Goal: Information Seeking & Learning: Learn about a topic

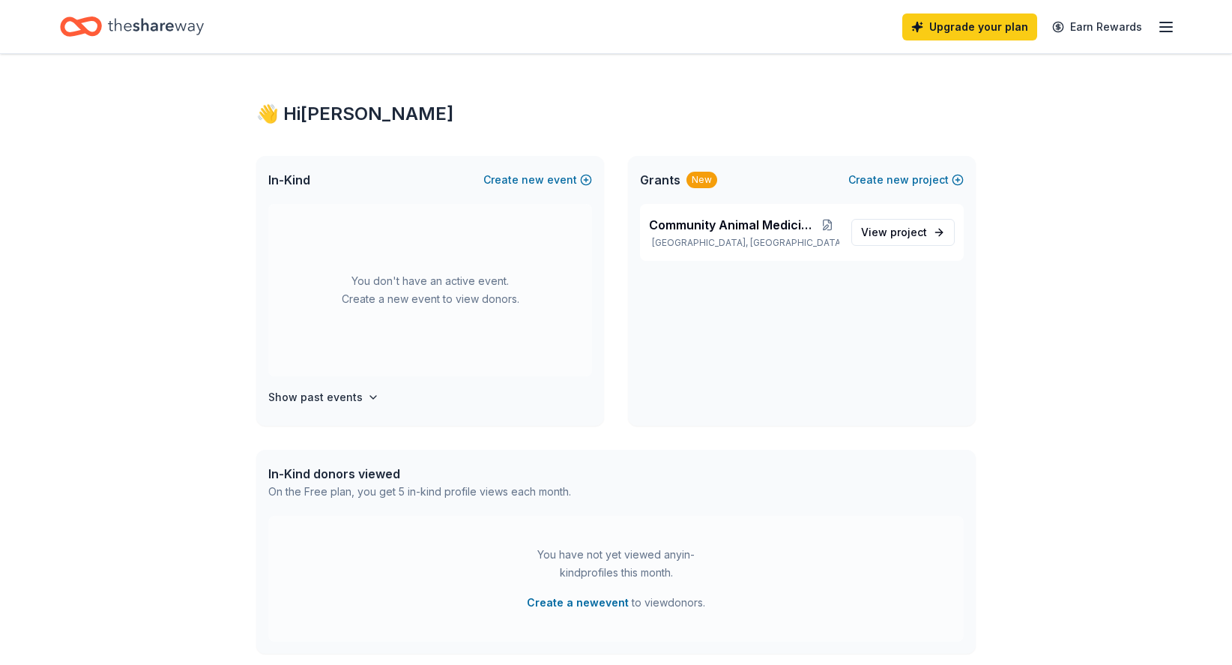
click at [671, 189] on span "Grants" at bounding box center [660, 180] width 40 height 18
click at [861, 241] on span "View project" at bounding box center [894, 232] width 66 height 18
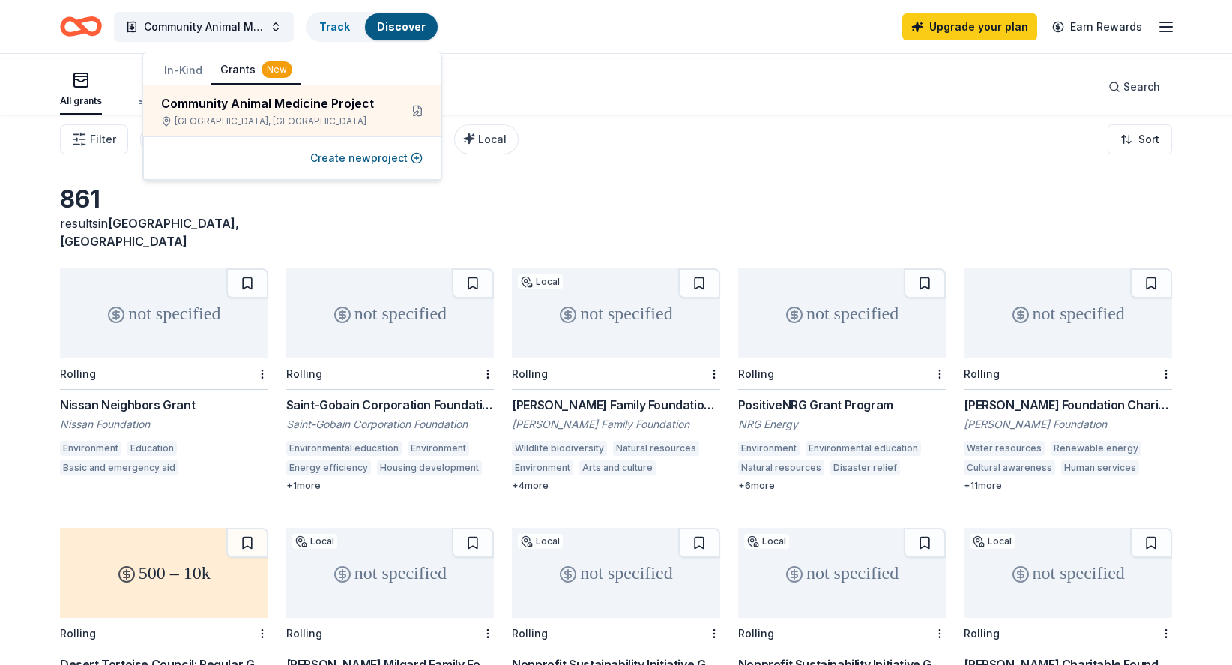
click at [767, 228] on div "861 results in Culver City, CA" at bounding box center [616, 217] width 1112 height 66
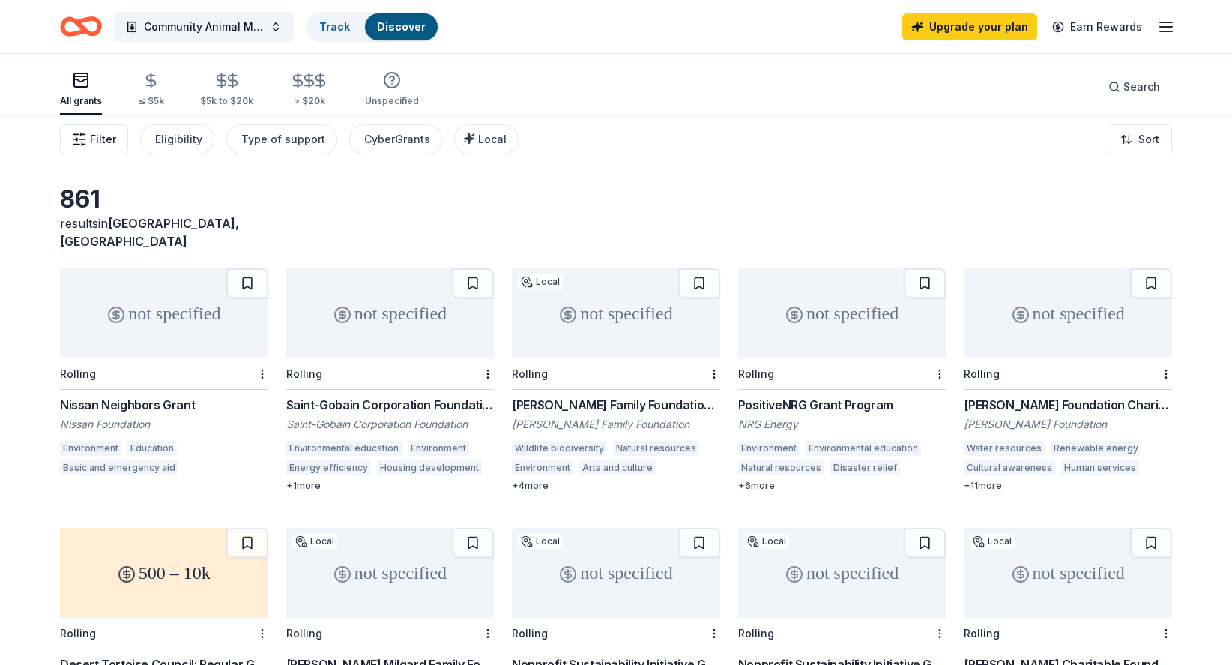
click at [116, 148] on span "Filter" at bounding box center [103, 139] width 26 height 18
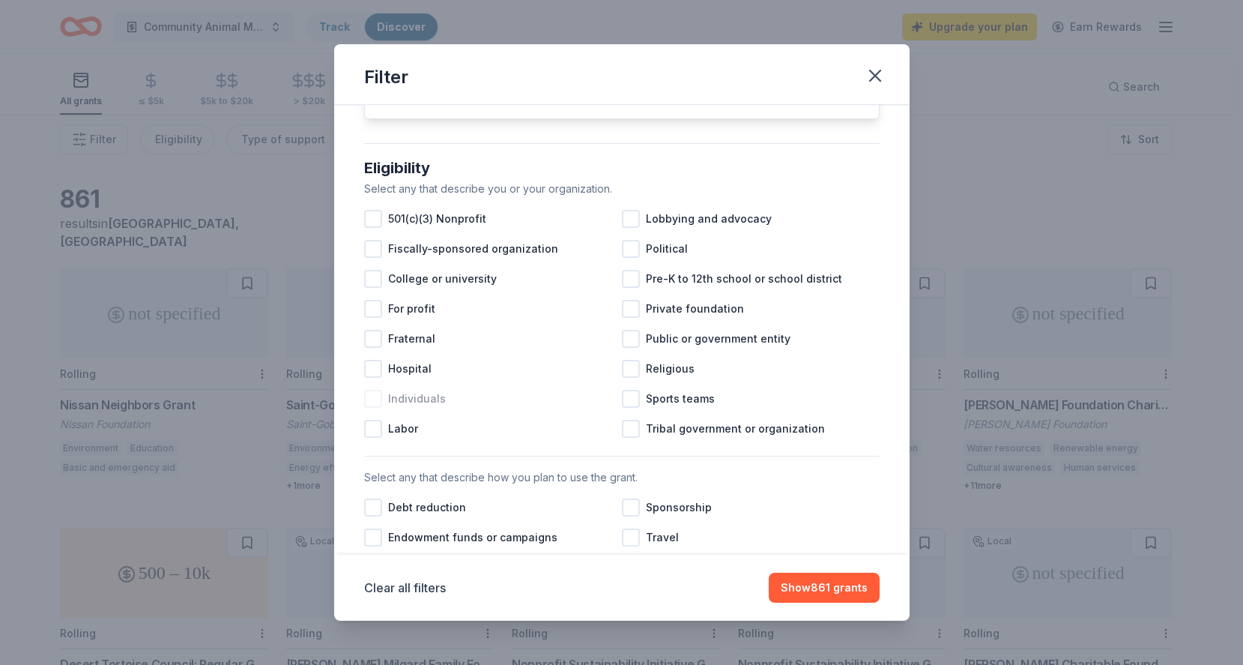
scroll to position [175, 0]
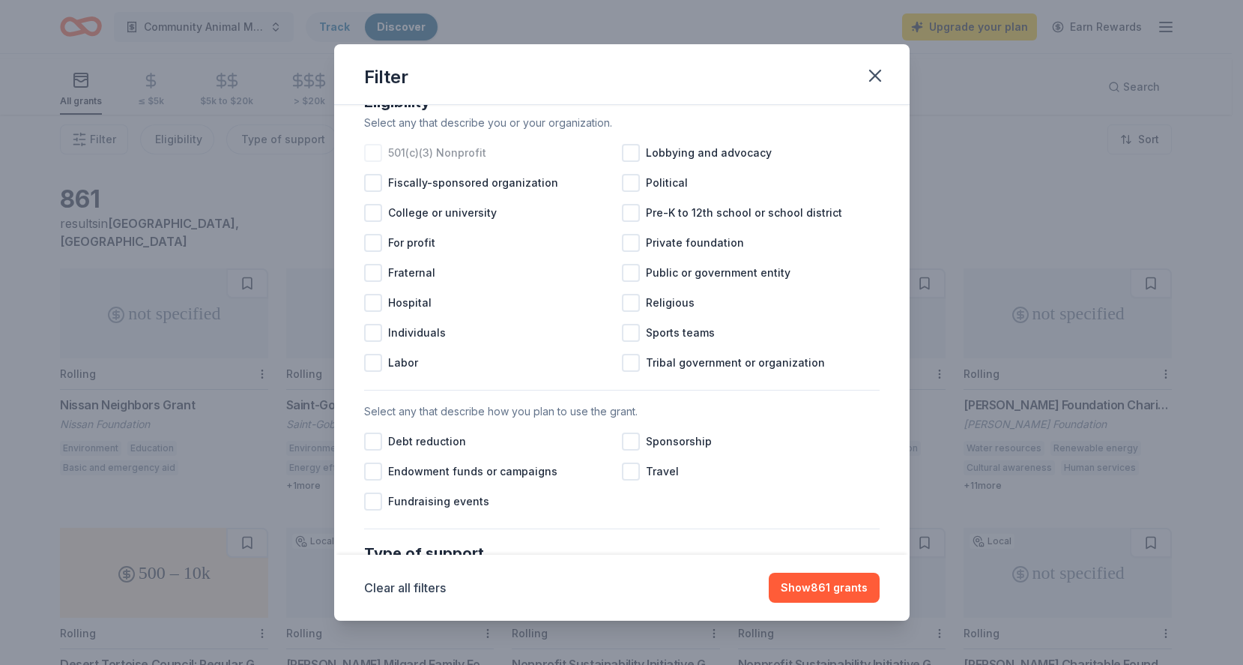
click at [364, 162] on div at bounding box center [373, 153] width 18 height 18
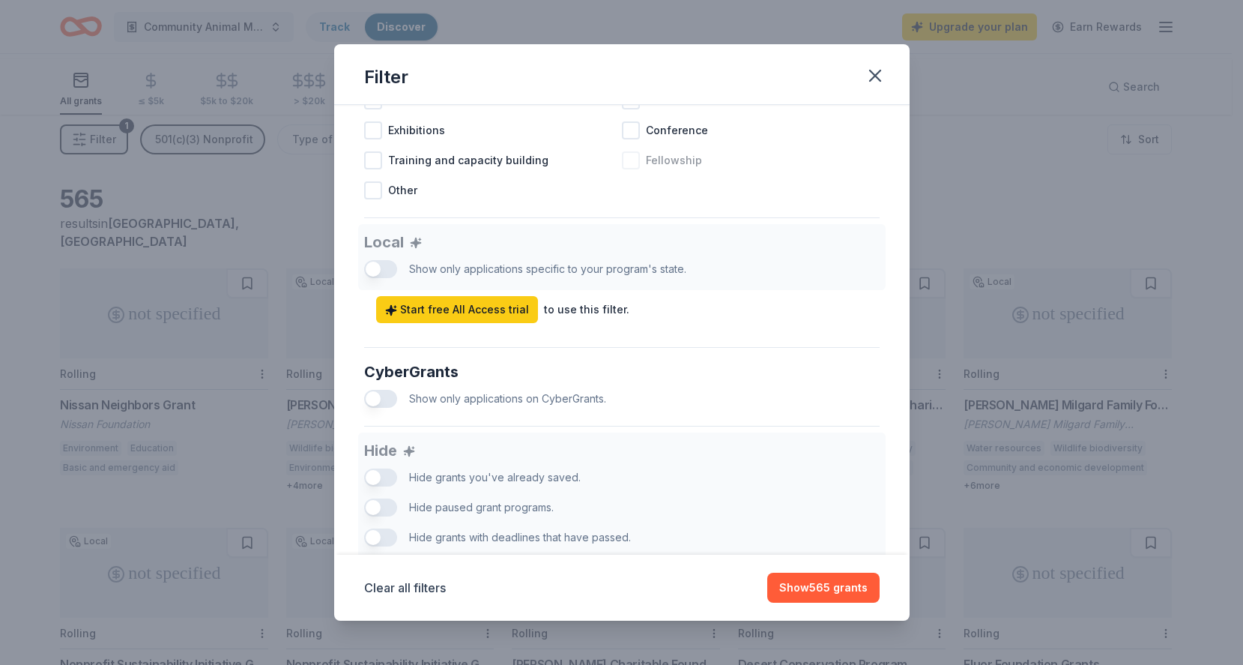
scroll to position [741, 0]
click at [629, 47] on div at bounding box center [631, 38] width 18 height 18
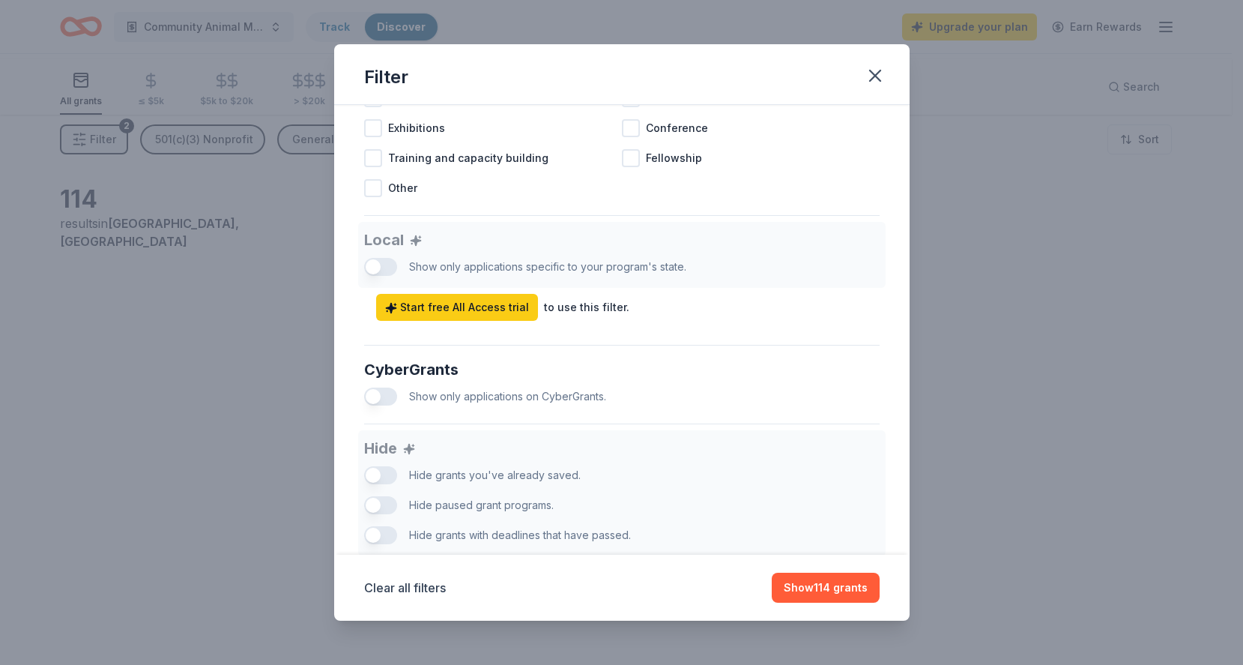
click at [364, 47] on div at bounding box center [373, 38] width 18 height 18
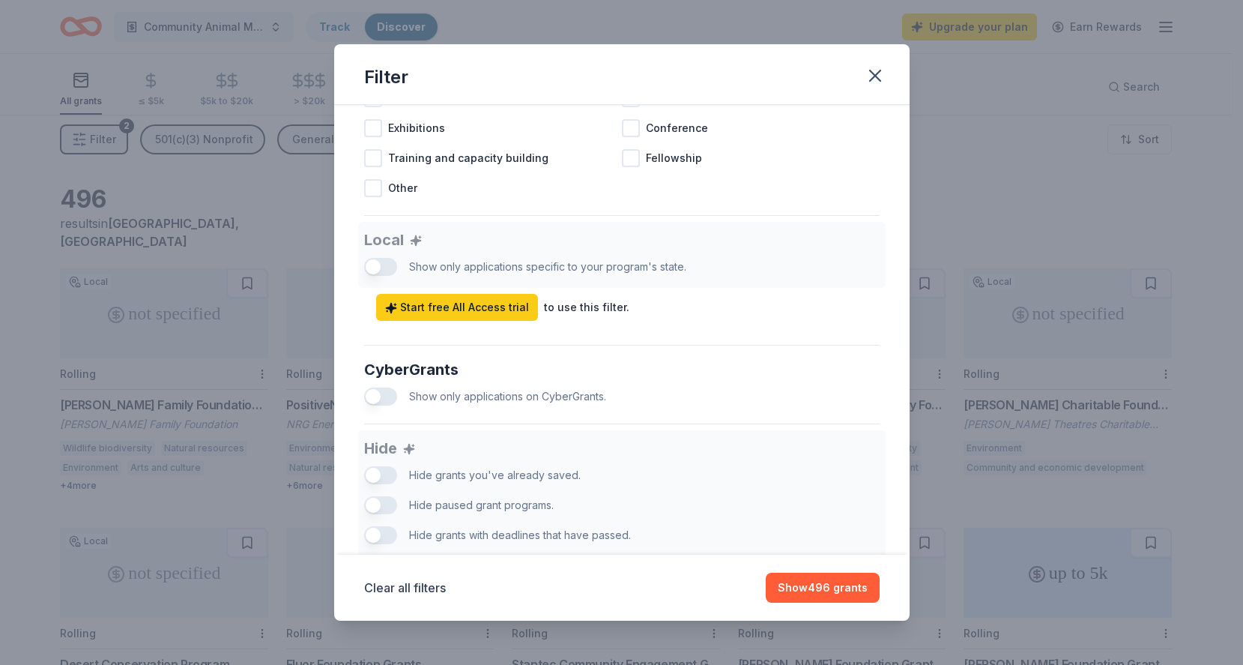
click at [364, 77] on div at bounding box center [373, 68] width 18 height 18
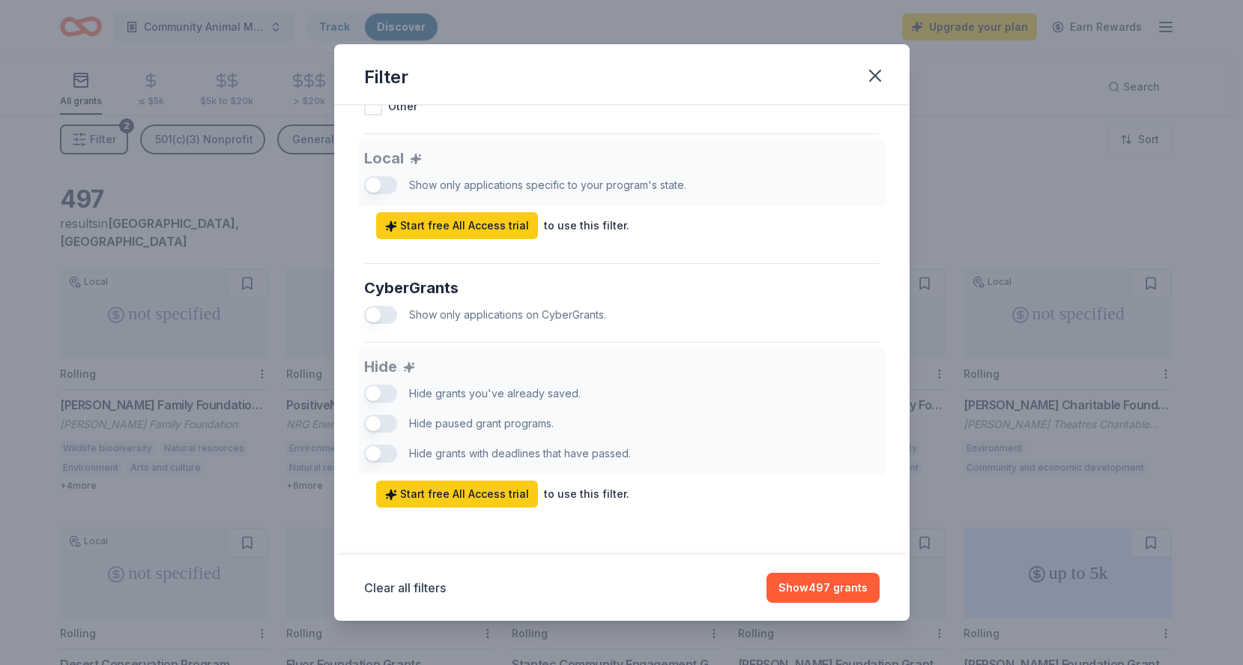
scroll to position [973, 0]
click at [364, 239] on div "Local Show only applications specific to your program's state. Start free All A…" at bounding box center [622, 189] width 516 height 99
click at [449, 485] on span "Start free All Access trial" at bounding box center [457, 494] width 144 height 18
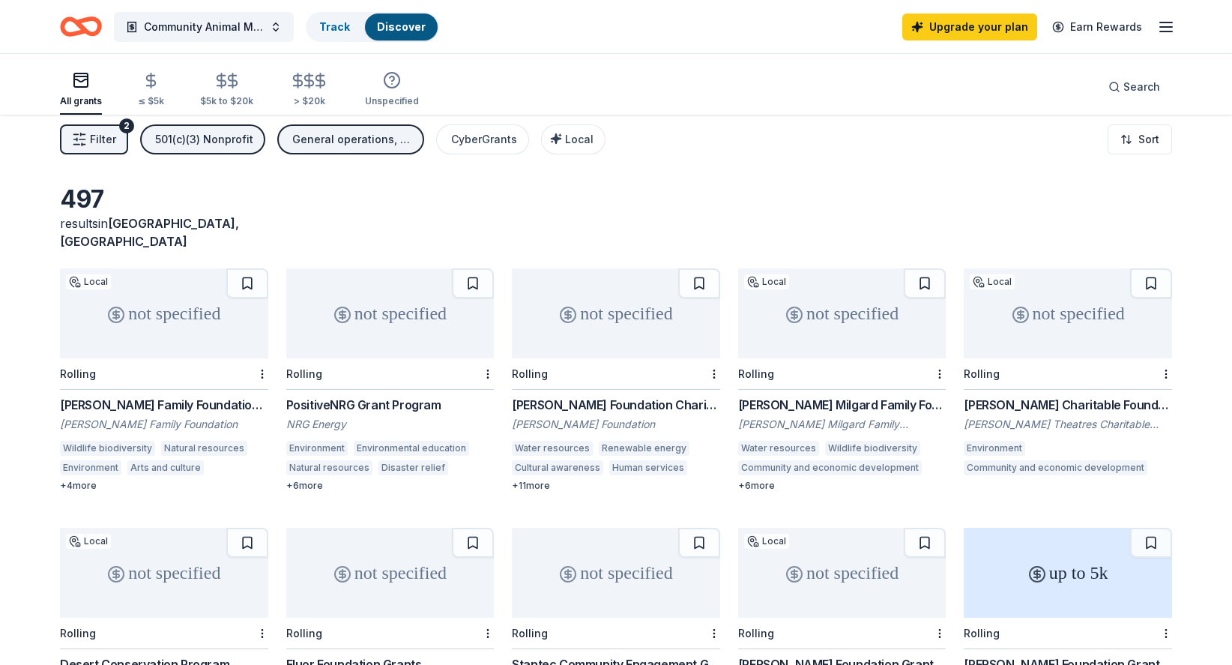
click at [116, 148] on span "Filter" at bounding box center [103, 139] width 26 height 18
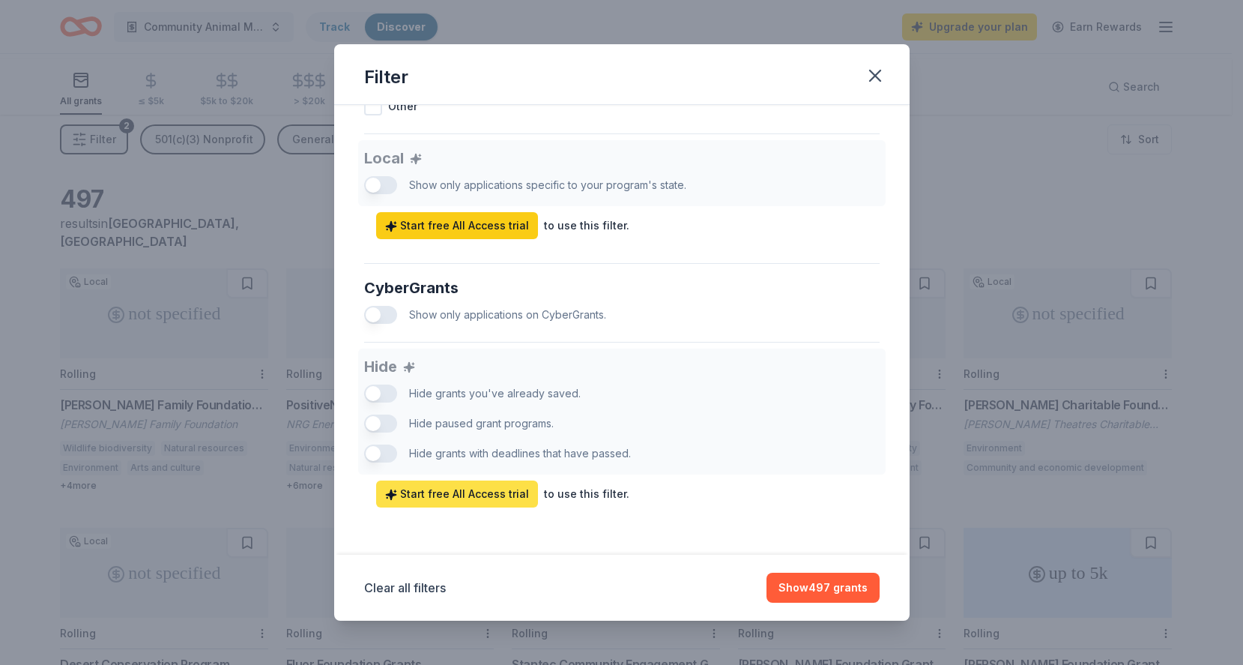
click at [450, 485] on span "Start free All Access trial" at bounding box center [457, 494] width 144 height 18
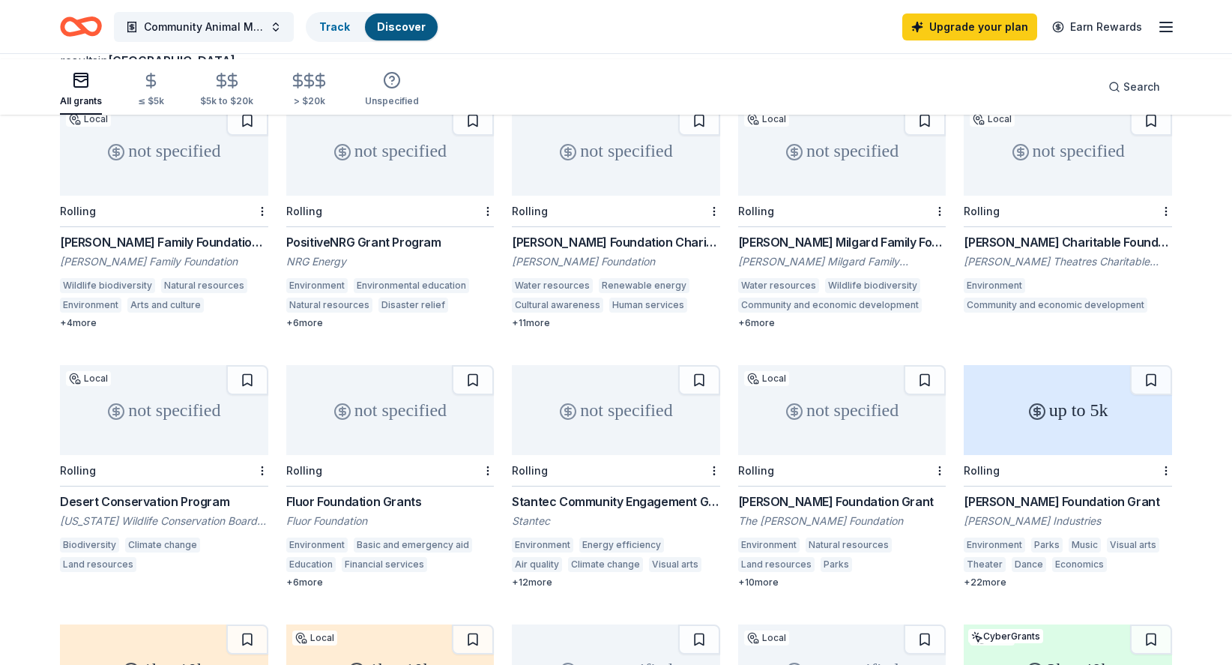
scroll to position [0, 0]
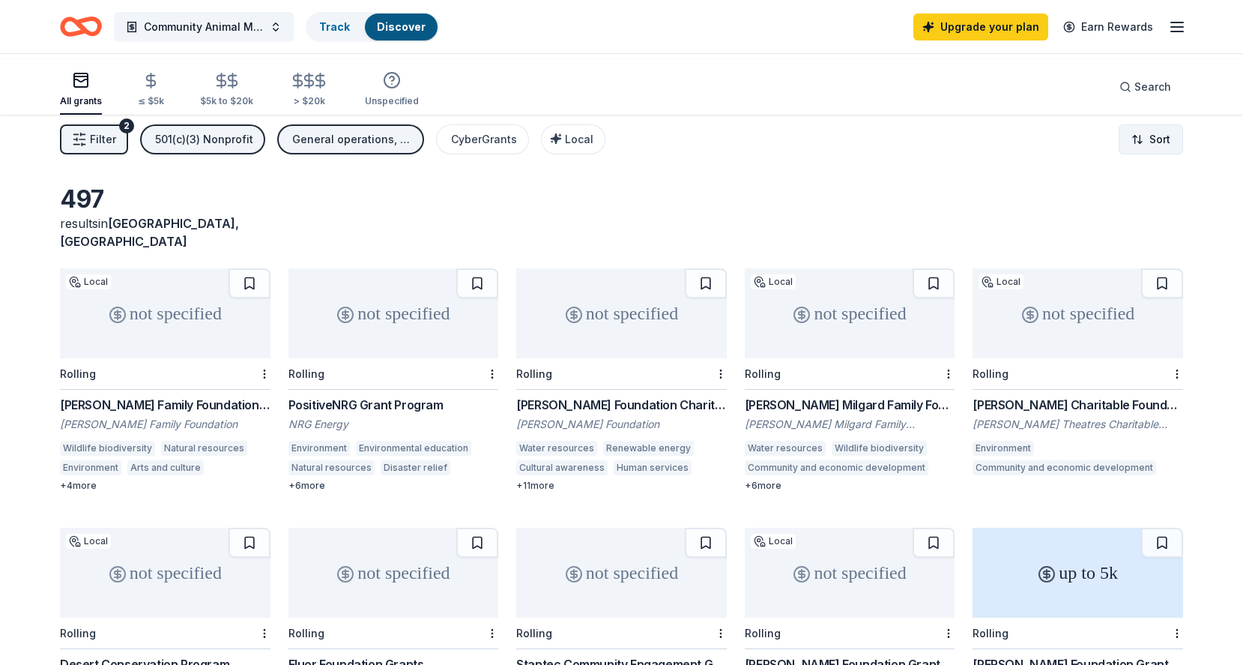
click at [1137, 170] on html "Community Animal Medicine Project Track Discover Upgrade your plan Earn Rewards…" at bounding box center [621, 332] width 1243 height 665
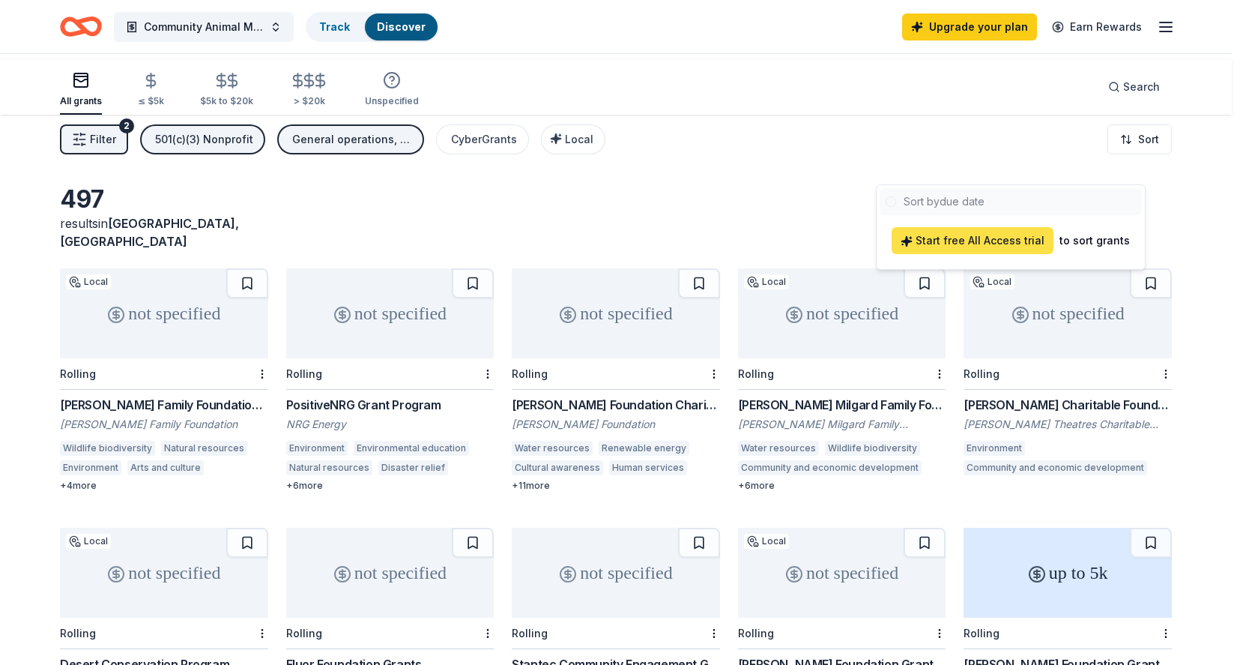
click at [1033, 250] on span "Start free All Access trial" at bounding box center [973, 241] width 144 height 18
click at [714, 216] on html "Community Animal Medicine Project Track Discover Upgrade your plan Earn Rewards…" at bounding box center [621, 332] width 1243 height 665
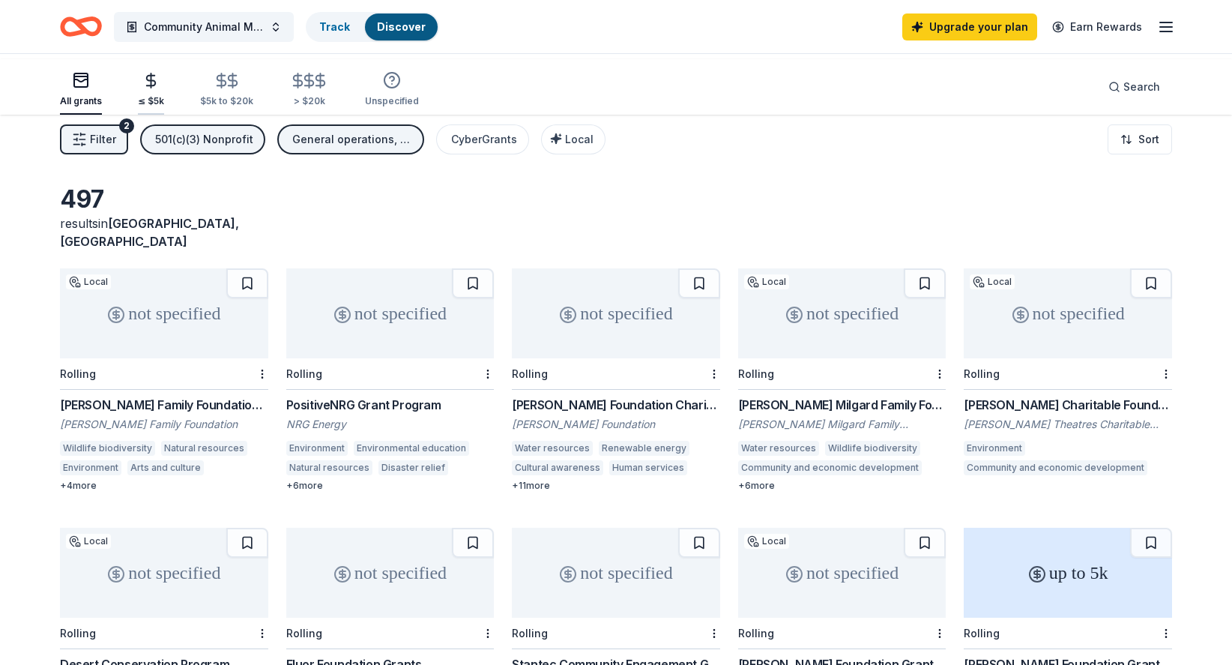
click at [160, 89] on icon "button" at bounding box center [150, 80] width 17 height 17
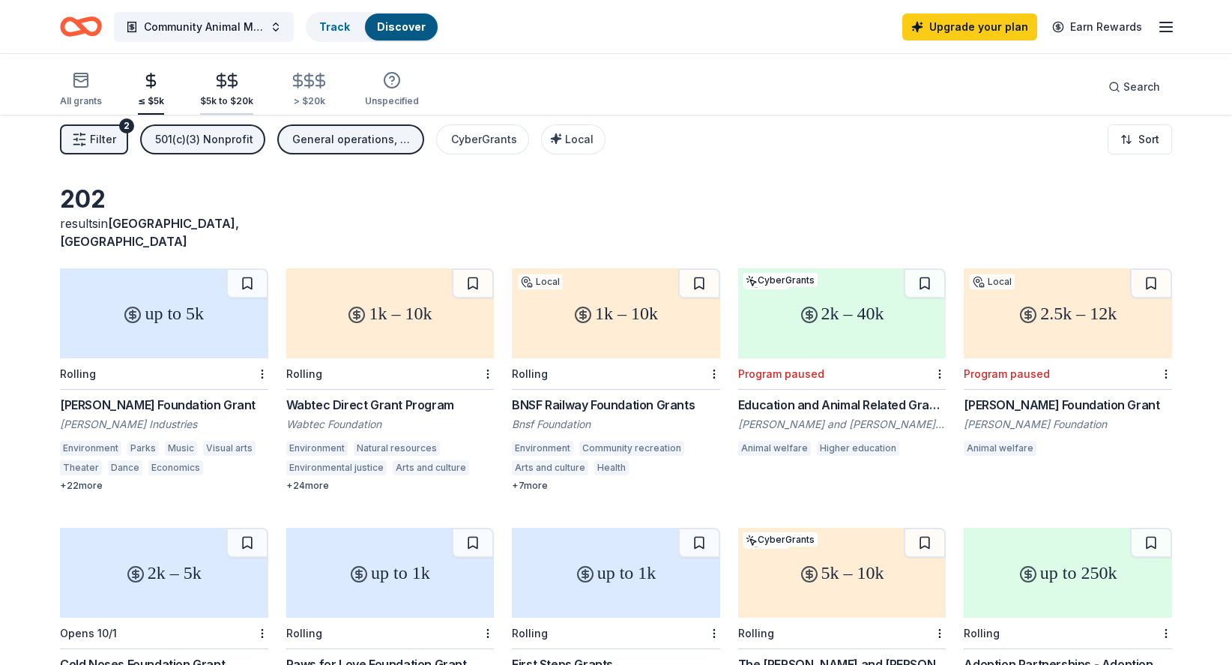
click at [230, 89] on icon "button" at bounding box center [221, 80] width 17 height 17
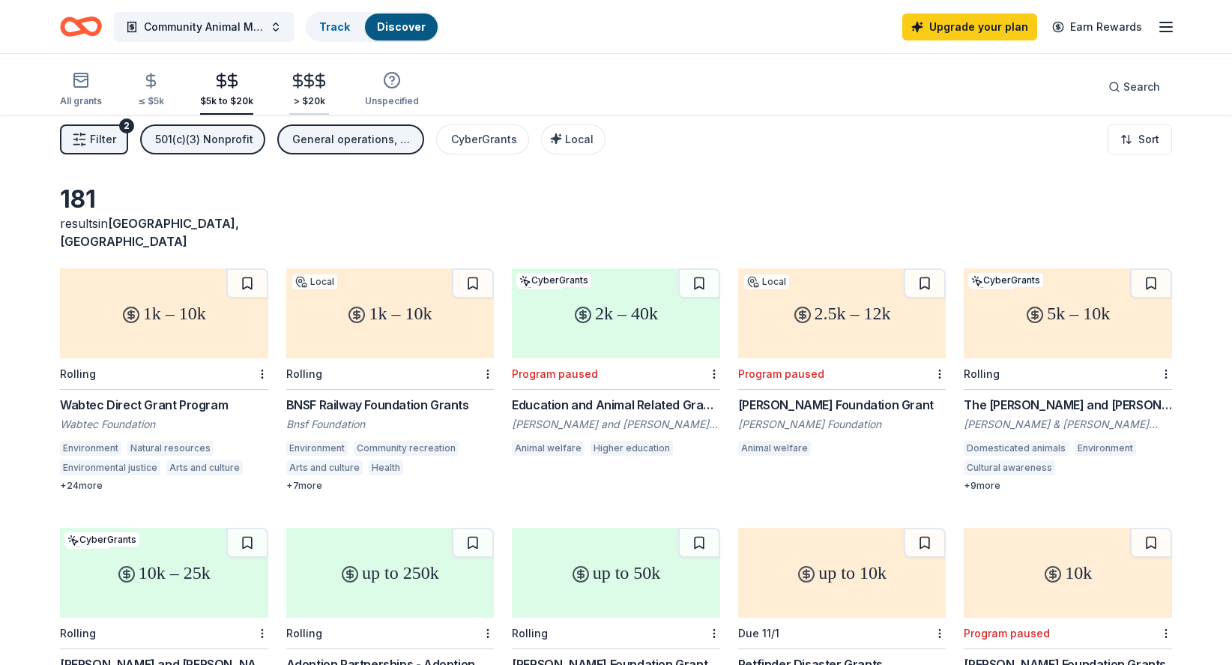
click at [318, 81] on icon "button" at bounding box center [308, 80] width 17 height 17
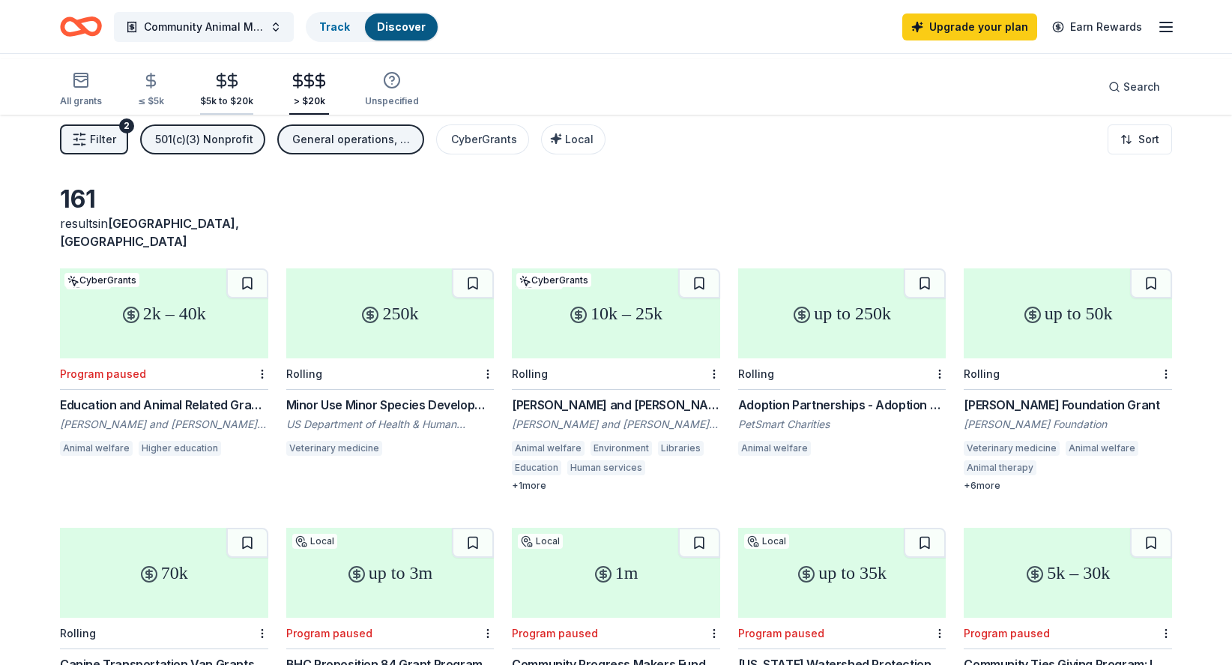
click at [226, 85] on icon "button" at bounding box center [221, 81] width 9 height 10
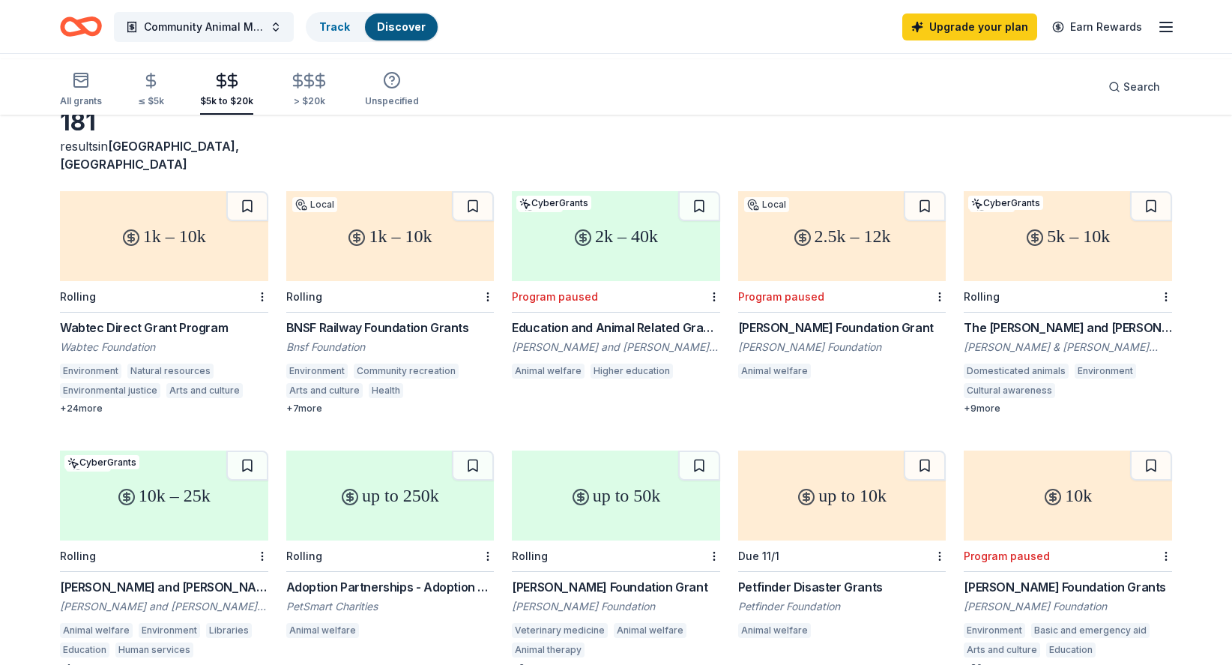
scroll to position [80, 0]
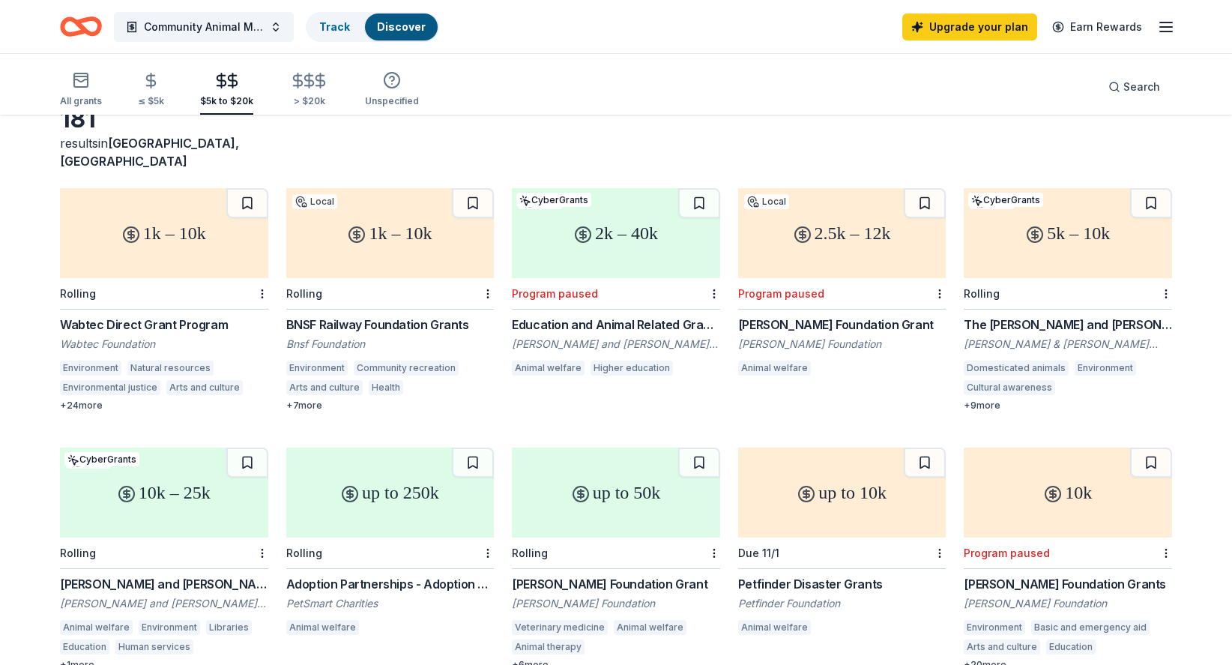
click at [788, 300] on div "Program paused" at bounding box center [781, 293] width 86 height 13
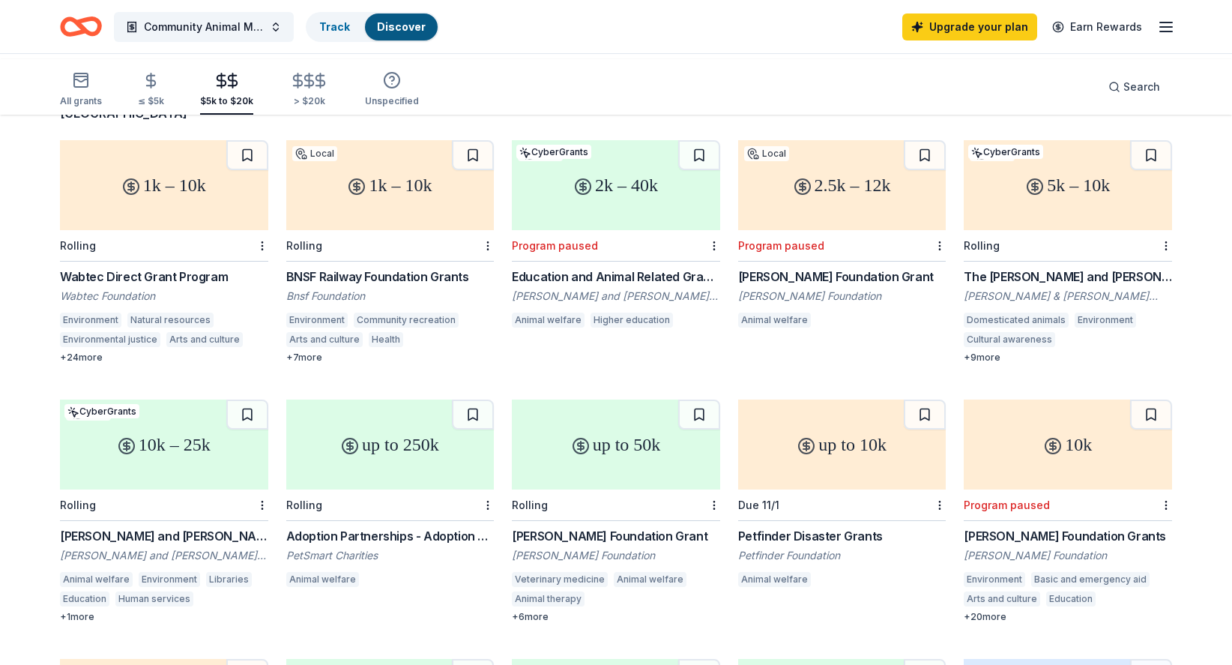
scroll to position [0, 0]
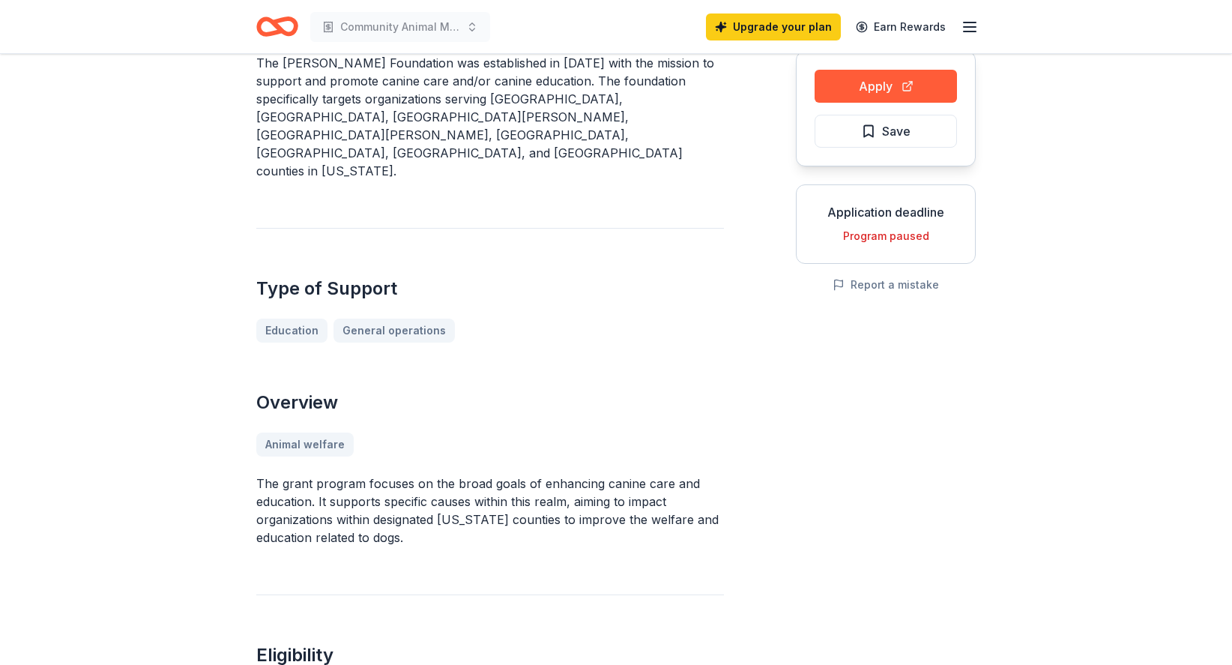
scroll to position [152, 0]
